Goal: Answer question/provide support

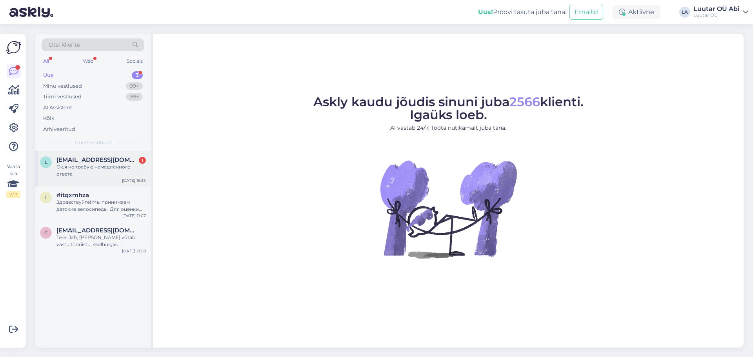
click at [105, 167] on div "Ок,я не требую немедленного ответа." at bounding box center [100, 171] width 89 height 14
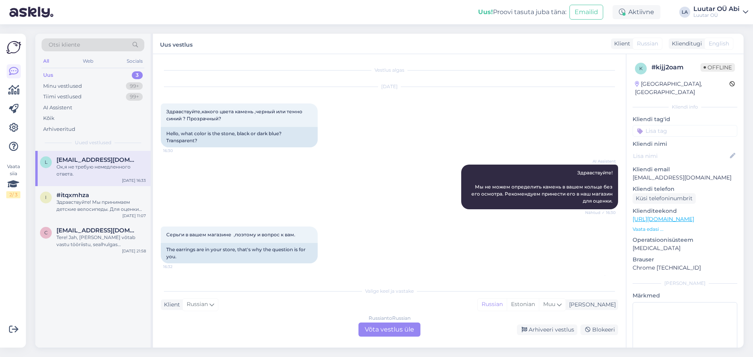
scroll to position [112, 0]
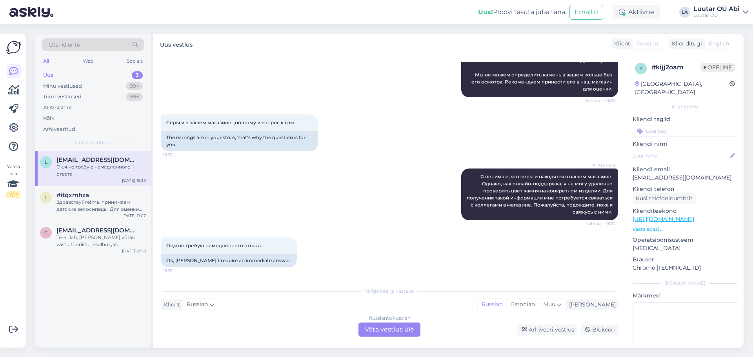
click at [385, 327] on div "Russian to Russian Võta vestlus üle" at bounding box center [390, 330] width 62 height 14
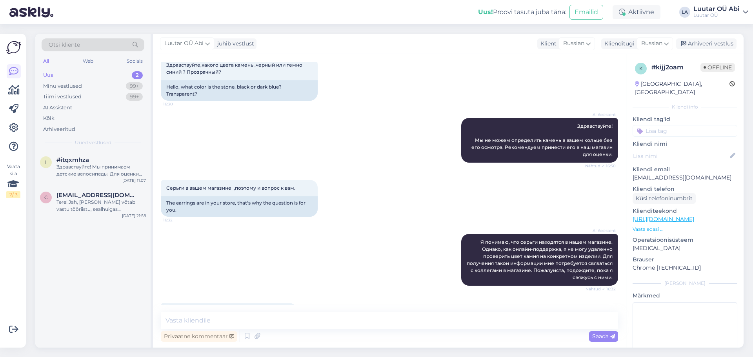
scroll to position [83, 0]
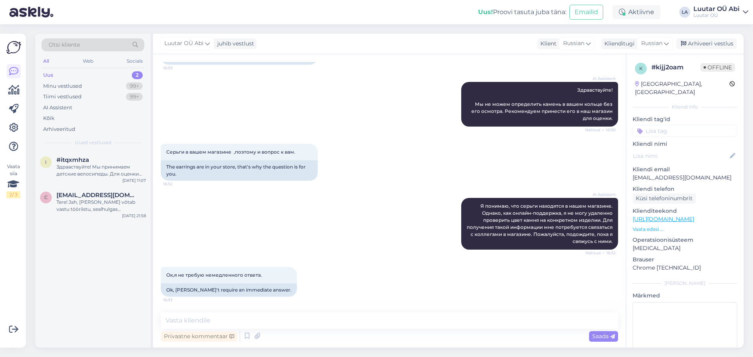
click at [101, 72] on div "Uus 2" at bounding box center [93, 75] width 103 height 11
click at [87, 160] on span "#itqxmhza" at bounding box center [72, 160] width 33 height 7
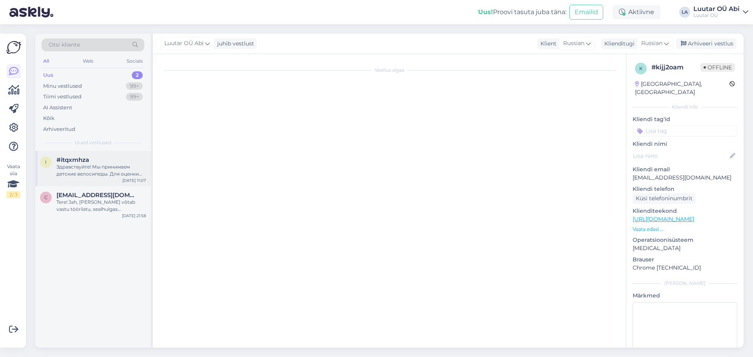
scroll to position [0, 0]
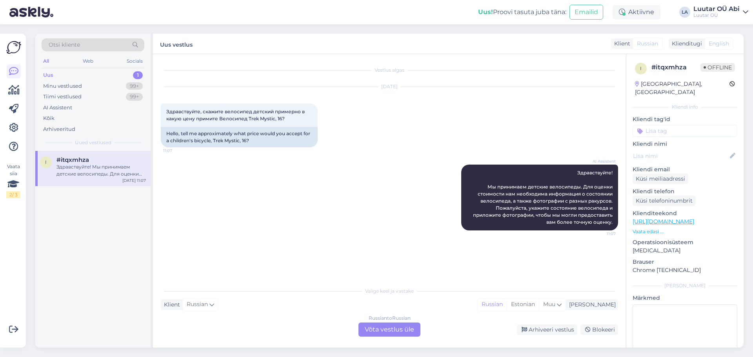
click at [381, 334] on div "Russian to Russian Võta vestlus üle" at bounding box center [390, 330] width 62 height 14
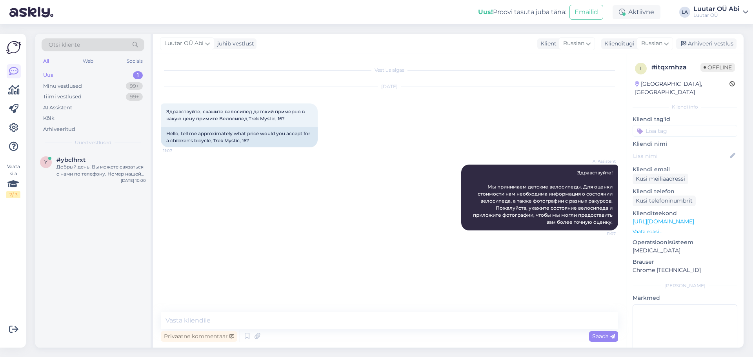
click at [105, 74] on div "Uus 1" at bounding box center [93, 75] width 103 height 11
click at [128, 162] on div "#ybclhrxt" at bounding box center [100, 160] width 89 height 7
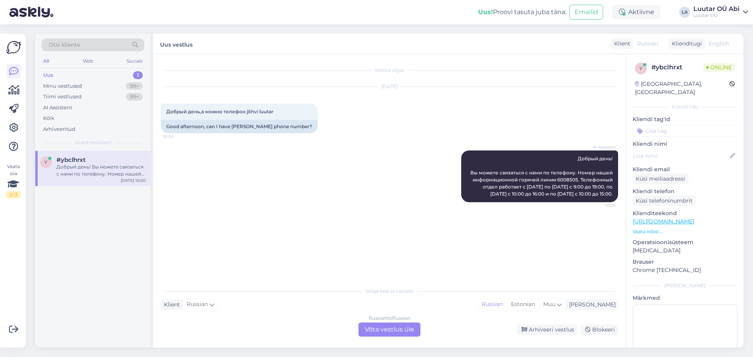
click at [364, 332] on div "Russian to Russian Võta vestlus üle" at bounding box center [390, 330] width 62 height 14
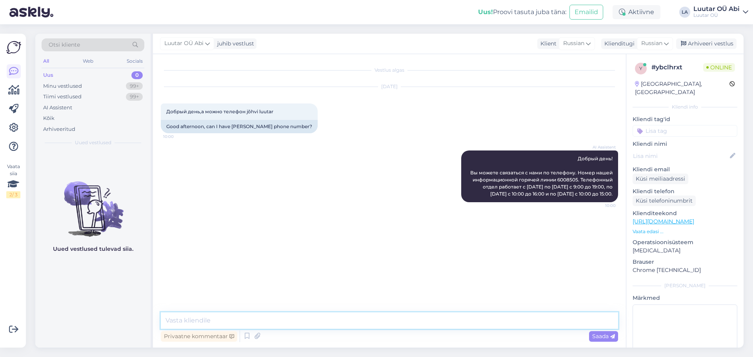
click at [313, 313] on textarea at bounding box center [389, 321] width 457 height 16
type textarea "Вы скажите по какому вопросу и я [PERSON_NAME] помогу"
